Goal: Find specific page/section: Find specific page/section

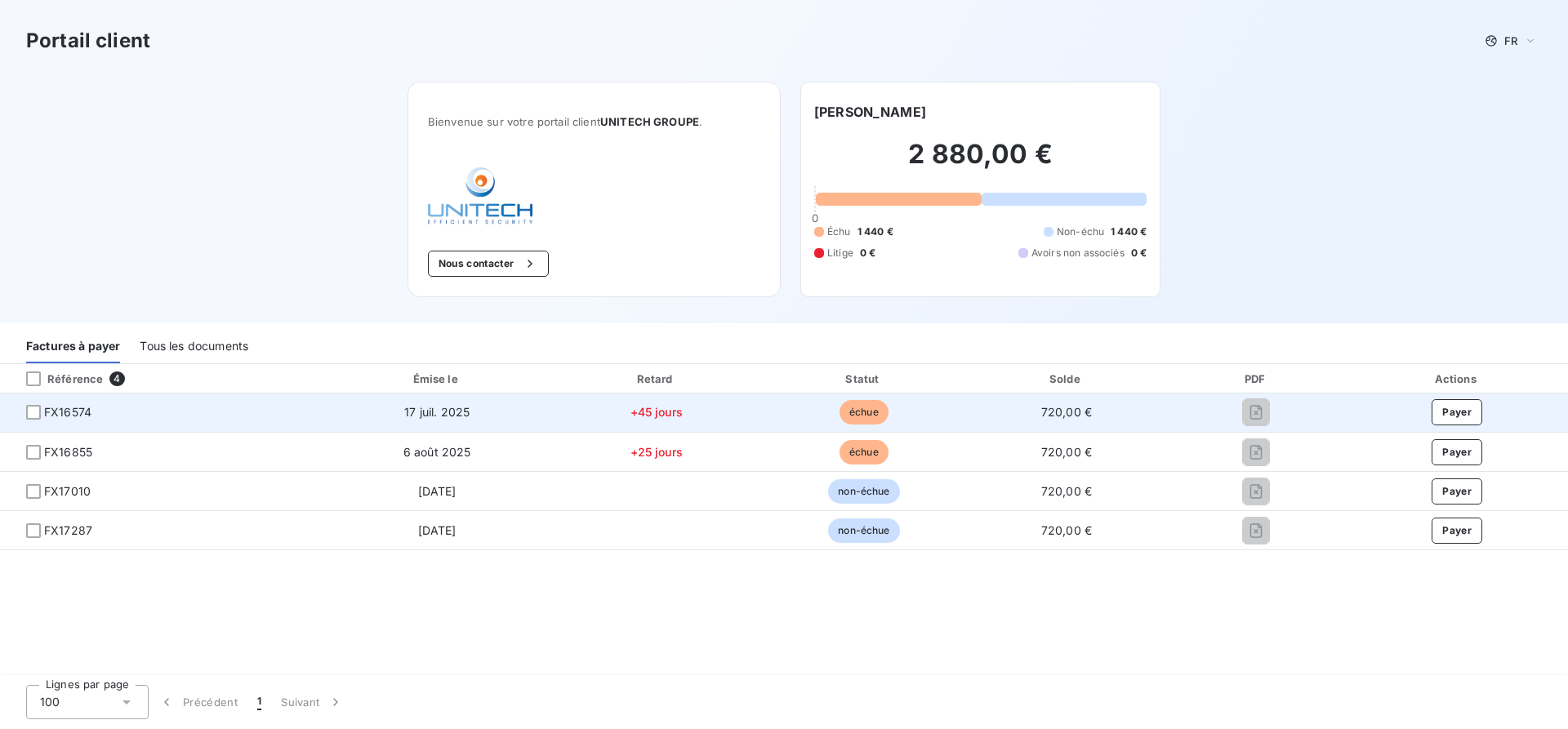
click at [428, 409] on span "17 juil. 2025" at bounding box center [436, 411] width 65 height 13
click at [65, 409] on span "FX16574" at bounding box center [67, 412] width 47 height 16
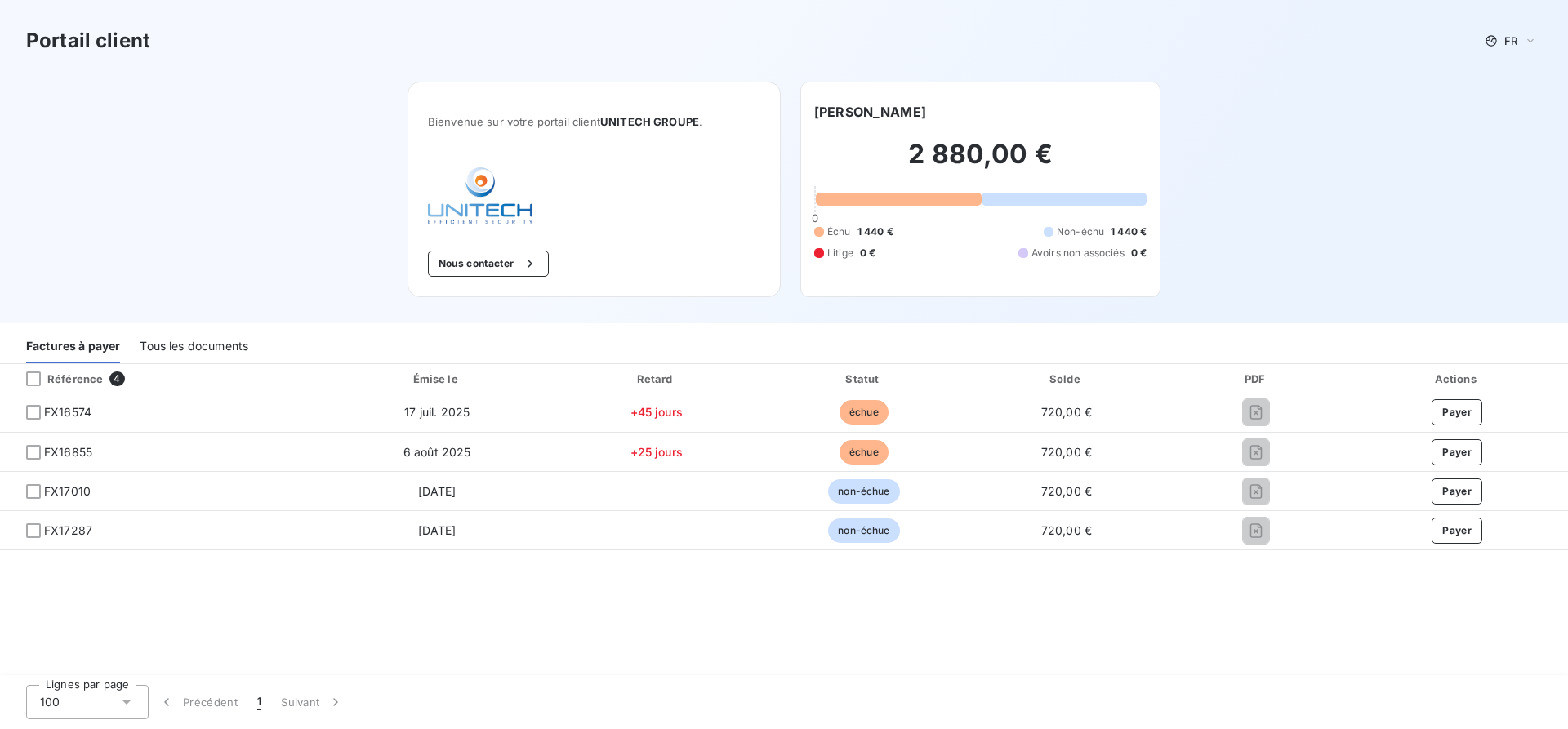
click at [199, 347] on div "Tous les documents" at bounding box center [194, 346] width 108 height 34
